Goal: Information Seeking & Learning: Learn about a topic

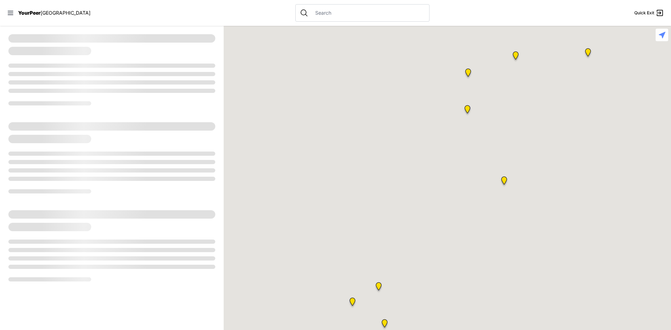
select select "recentlyUpdated"
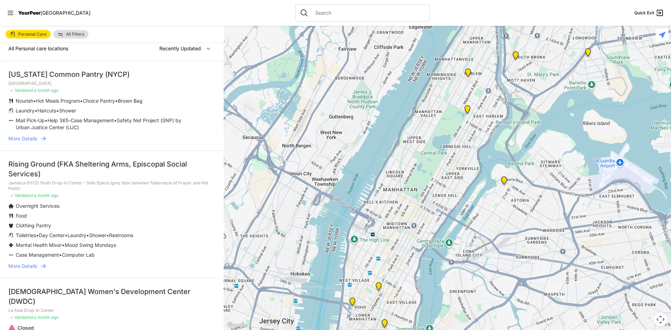
scroll to position [16, 0]
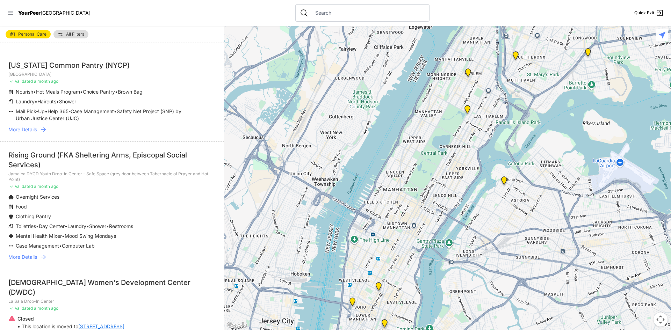
click at [33, 127] on span "More Details" at bounding box center [22, 129] width 29 height 7
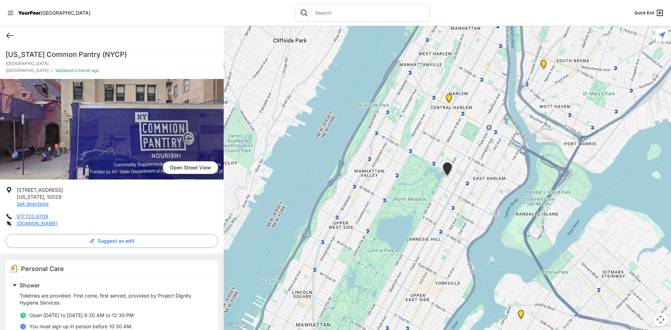
click at [7, 32] on icon at bounding box center [10, 35] width 8 height 8
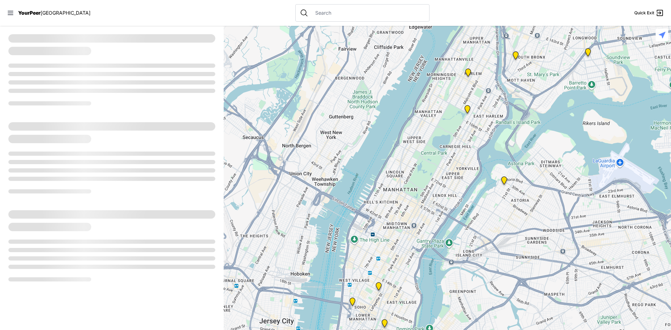
select select "recentlyUpdated"
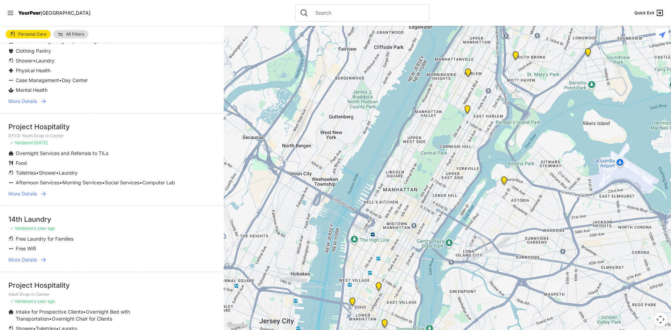
scroll to position [1433, 0]
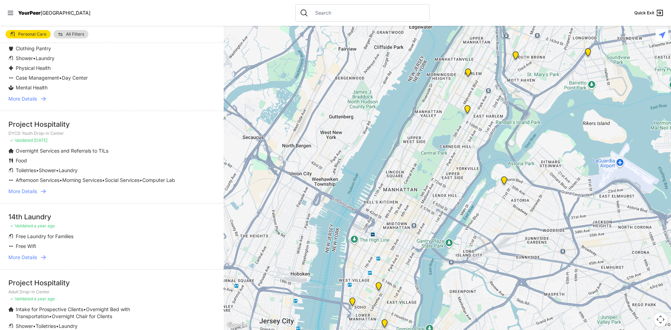
click at [33, 254] on span "More Details" at bounding box center [22, 257] width 29 height 7
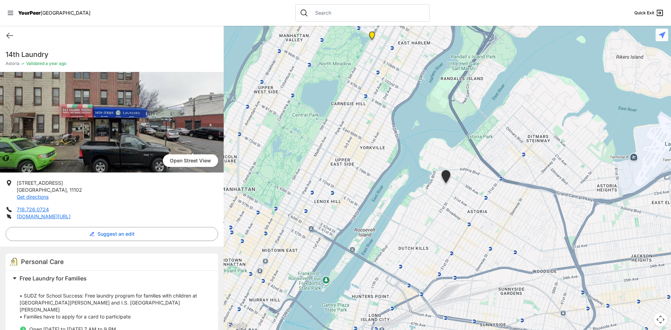
drag, startPoint x: 223, startPoint y: 230, endPoint x: 222, endPoint y: 239, distance: 8.5
click at [222, 239] on main "Quick Exit 14th Laundry Astoria ✓ Validated a year ago [GEOGRAPHIC_DATA] [STREE…" at bounding box center [335, 178] width 671 height 304
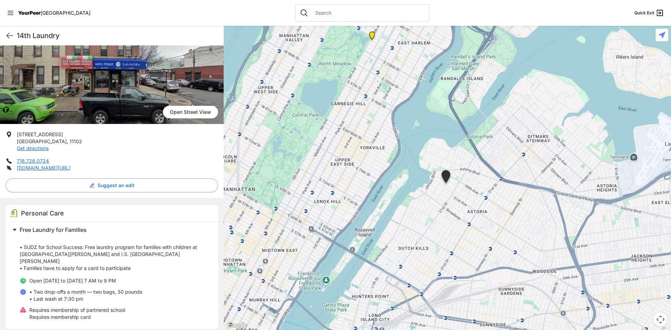
scroll to position [58, 0]
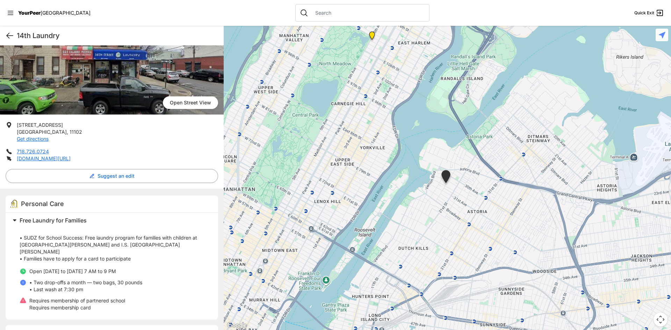
click at [7, 34] on icon at bounding box center [10, 35] width 8 height 8
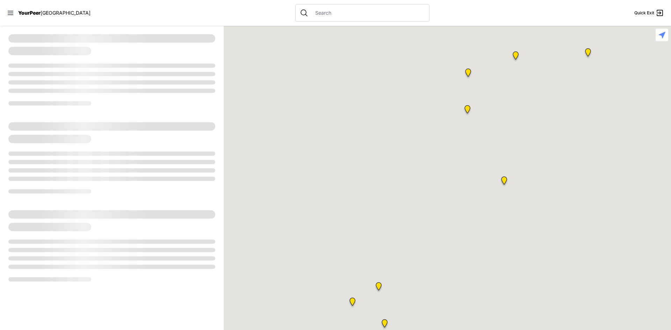
select select "recentlyUpdated"
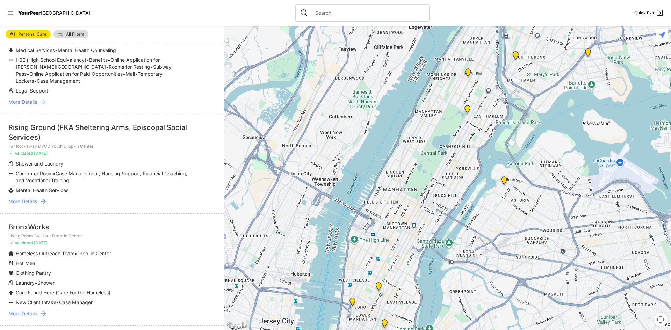
scroll to position [396, 0]
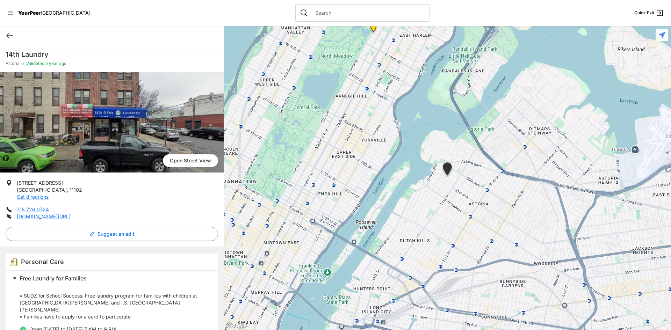
select select "recentlyUpdated"
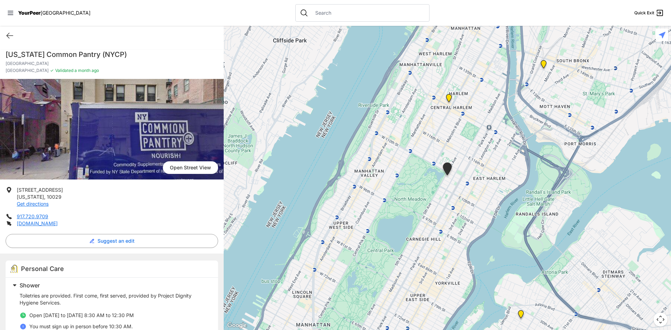
select select "recentlyUpdated"
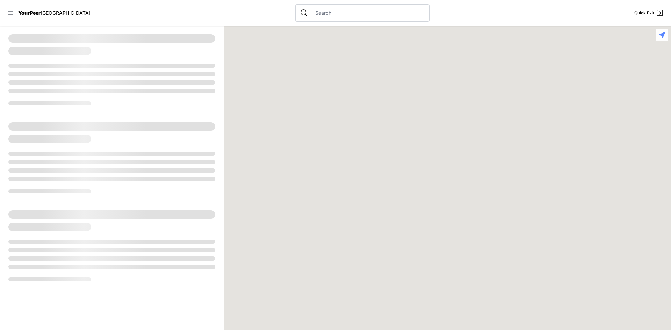
select select "recentlyUpdated"
